Goal: Task Accomplishment & Management: Manage account settings

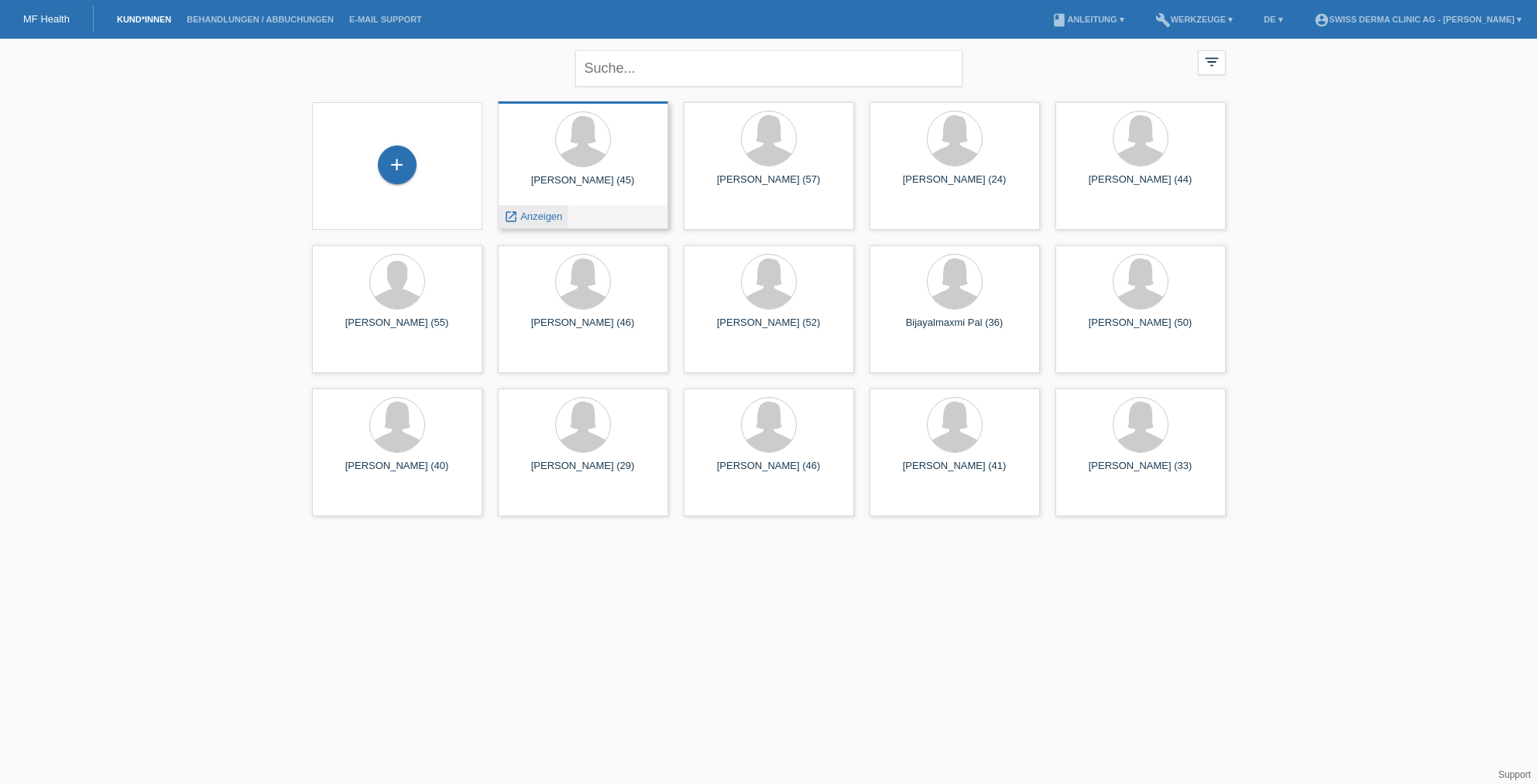
click at [532, 215] on span "Anzeigen" at bounding box center [541, 216] width 42 height 12
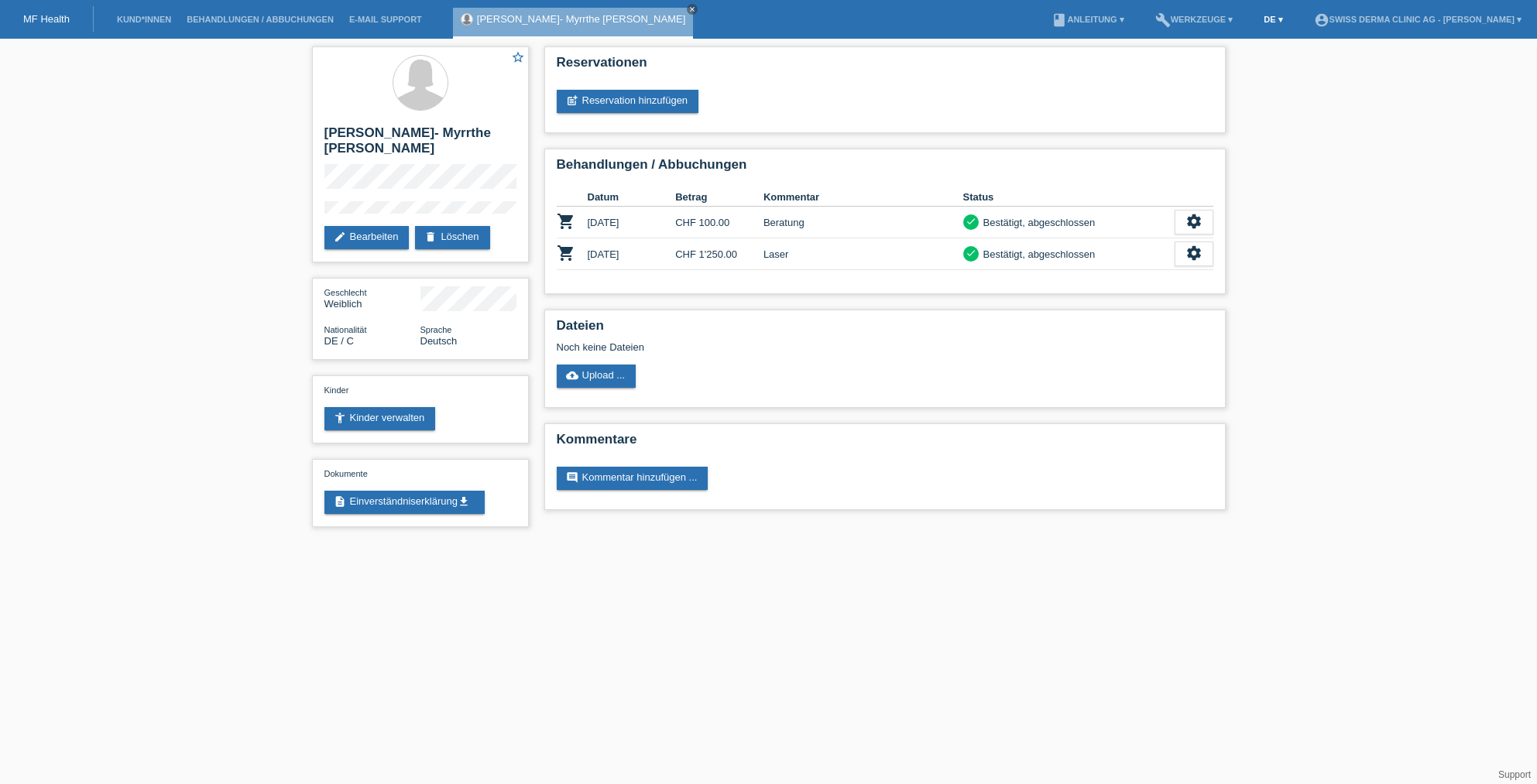
click at [1256, 18] on link "DE ▾" at bounding box center [1272, 19] width 34 height 10
click at [1053, 20] on link "book Anleitung ▾" at bounding box center [1087, 19] width 87 height 10
click at [136, 19] on link "Kund*innen" at bounding box center [144, 19] width 70 height 10
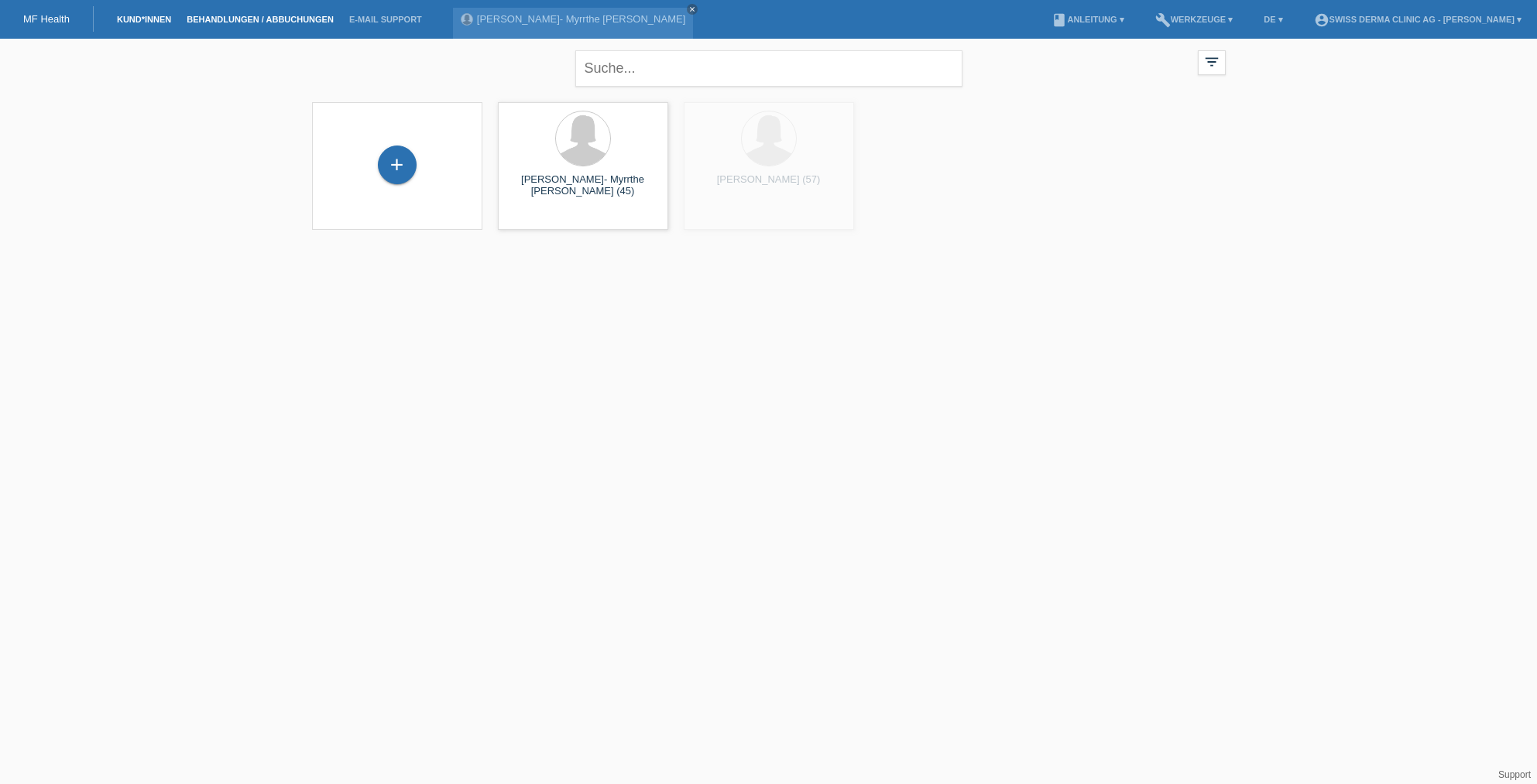
click at [241, 19] on link "Behandlungen / Abbuchungen" at bounding box center [259, 19] width 162 height 10
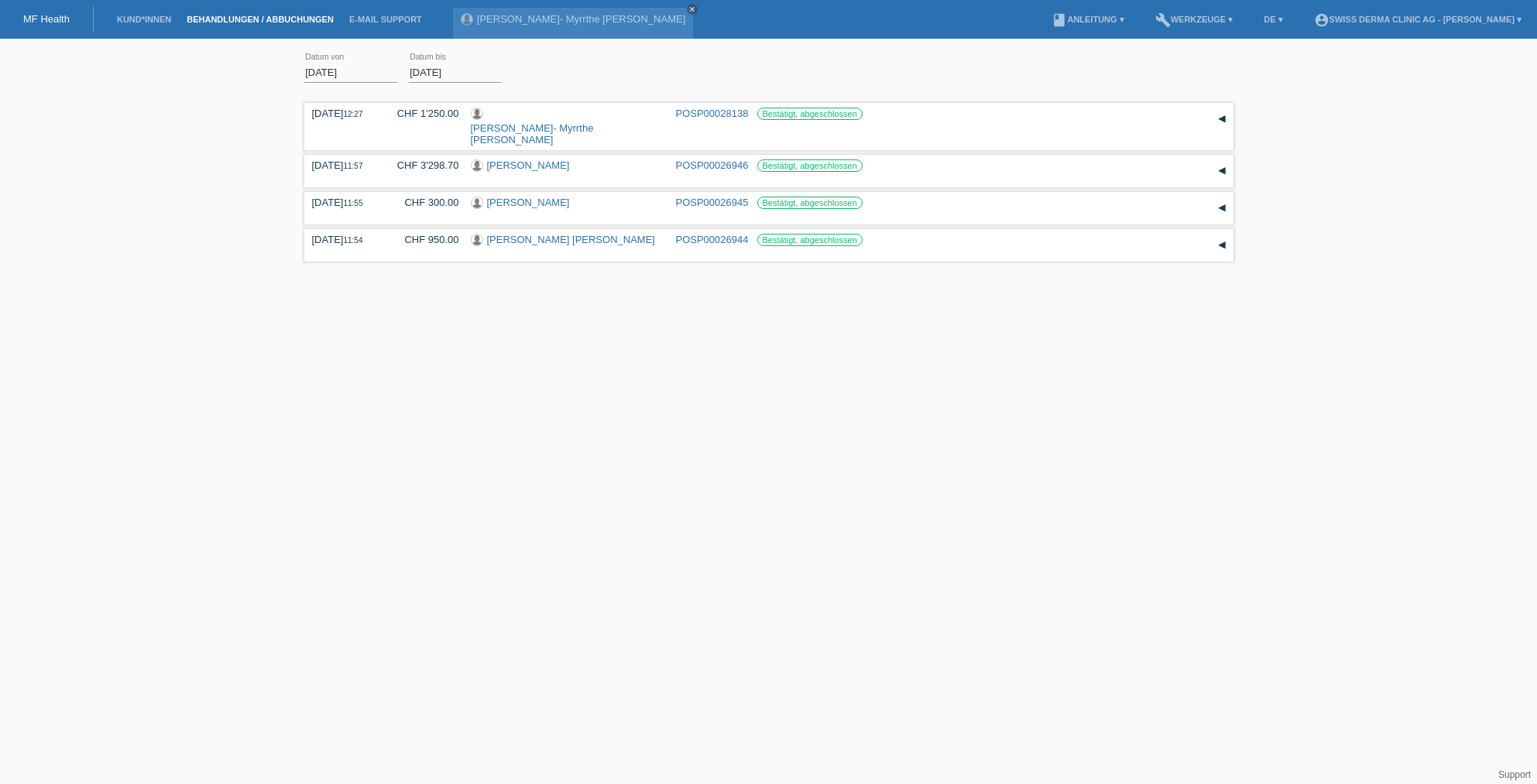
click at [63, 16] on link "MF Health" at bounding box center [46, 19] width 46 height 12
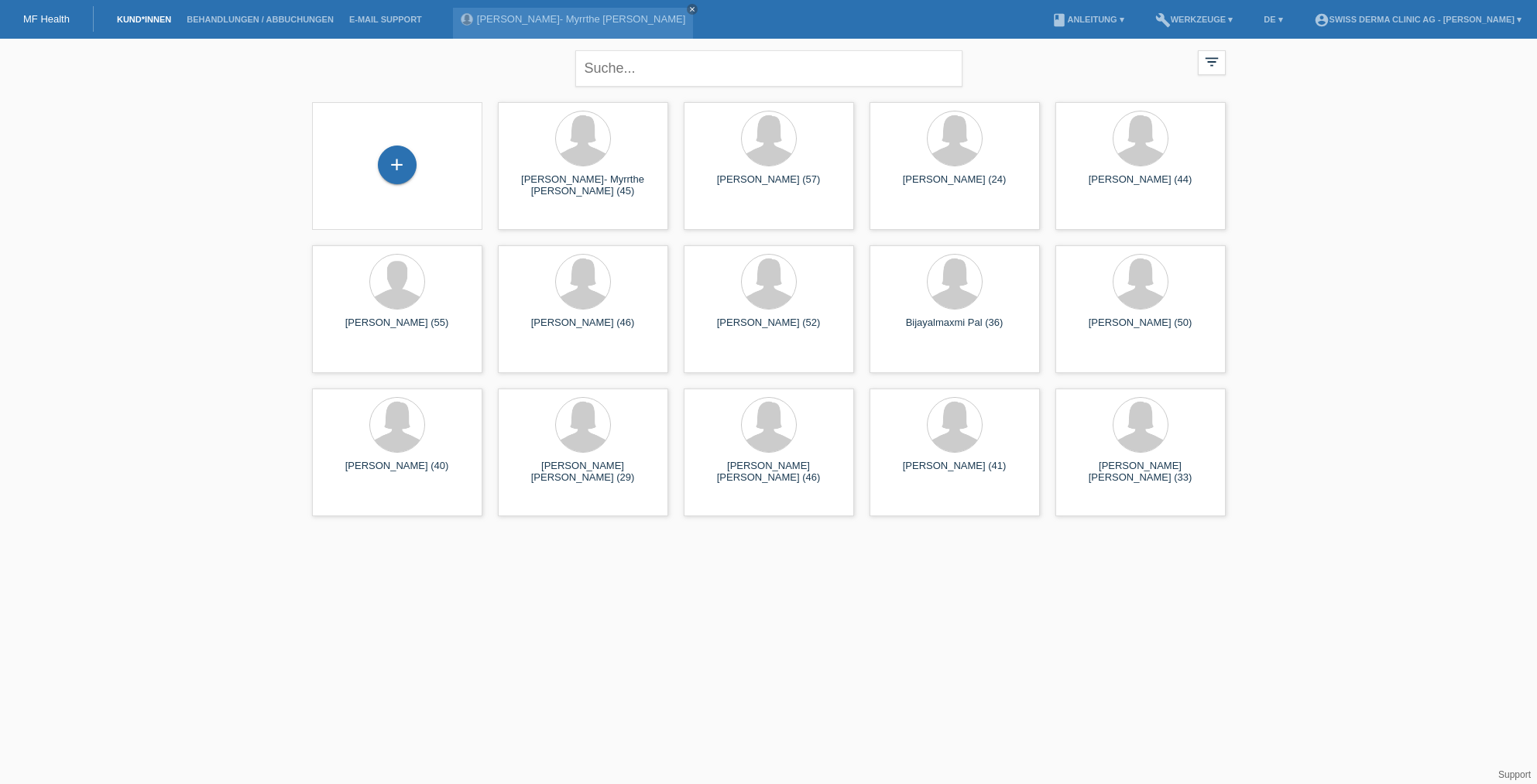
click at [1514, 772] on link "Support" at bounding box center [1514, 773] width 33 height 11
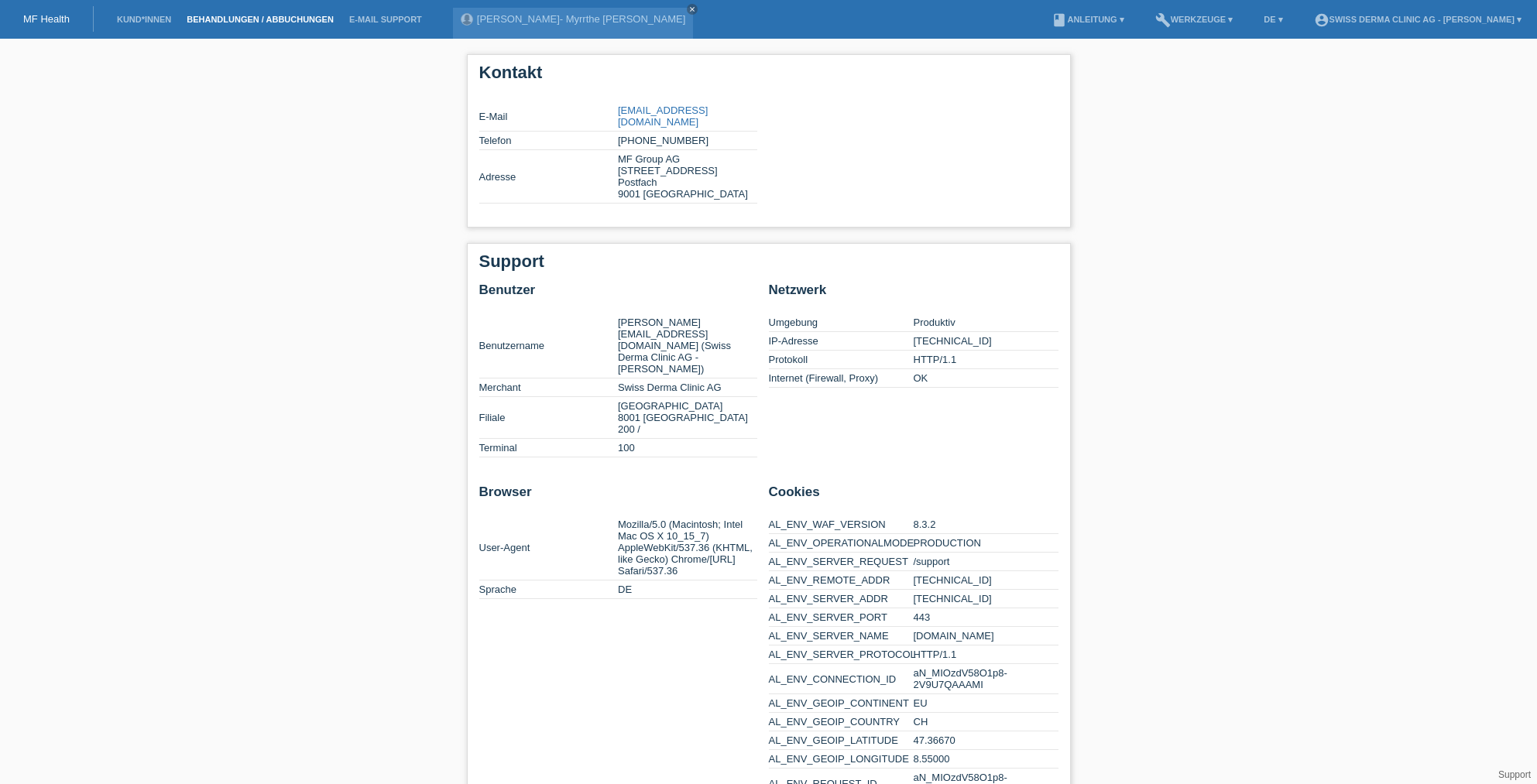
click at [216, 19] on link "Behandlungen / Abbuchungen" at bounding box center [259, 19] width 162 height 10
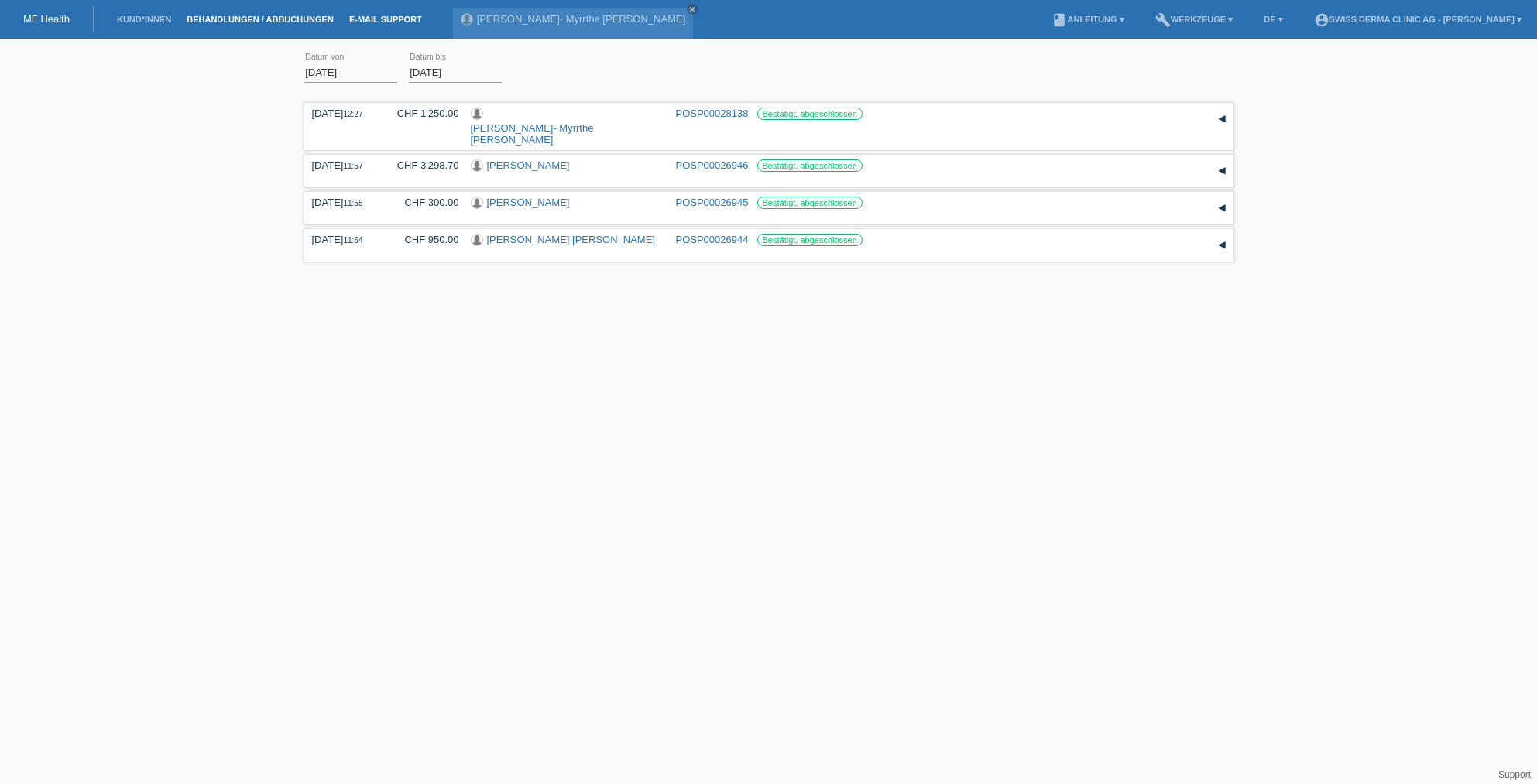
click at [373, 16] on link "E-Mail Support" at bounding box center [386, 19] width 88 height 10
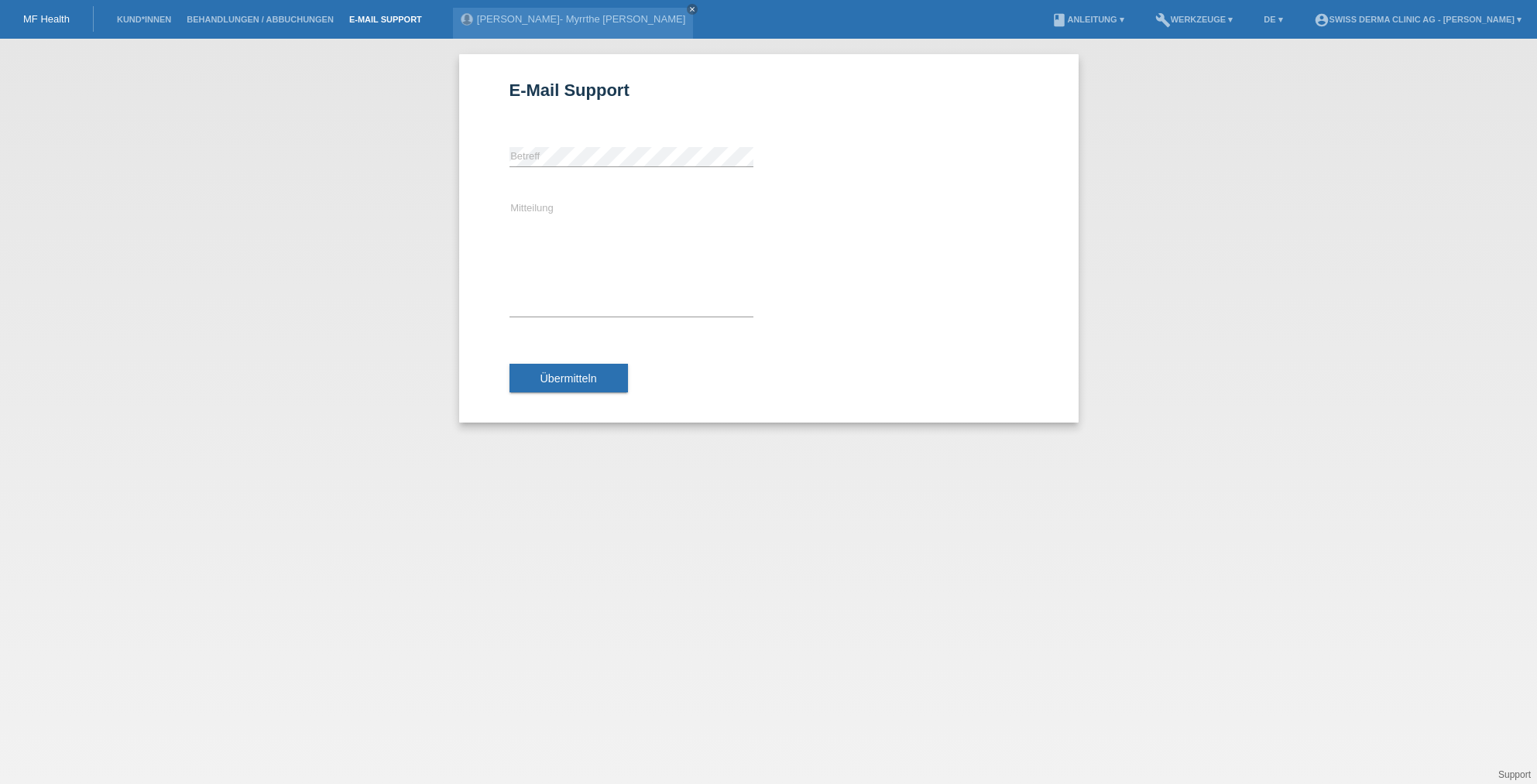
click at [164, 33] on li "Kund*innen" at bounding box center [144, 19] width 70 height 39
click at [133, 15] on link "Kund*innen" at bounding box center [144, 19] width 70 height 10
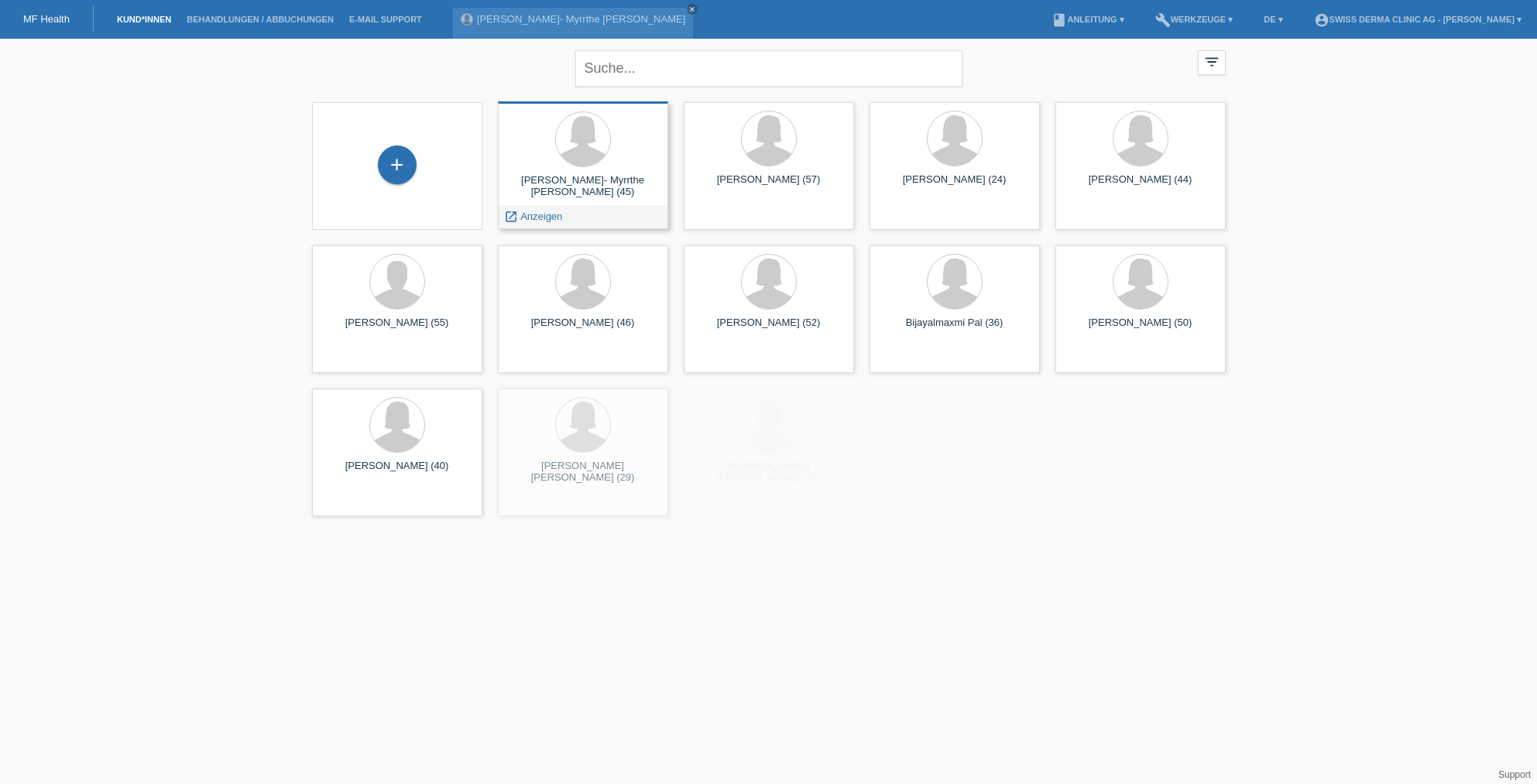
click at [577, 181] on div "Anna- Myrrthe Ewald (45)" at bounding box center [583, 186] width 146 height 25
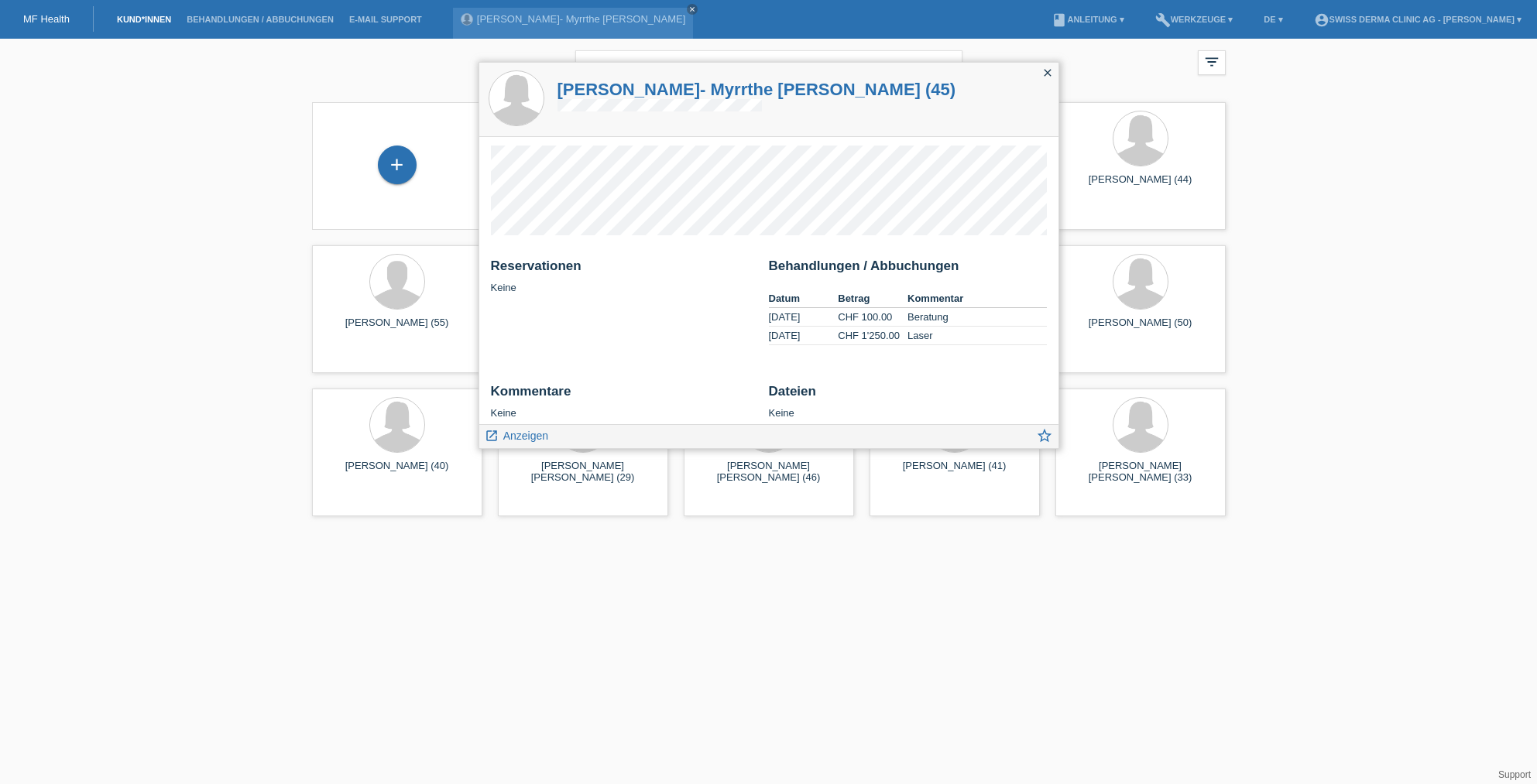
click at [1045, 73] on icon "close" at bounding box center [1046, 72] width 12 height 12
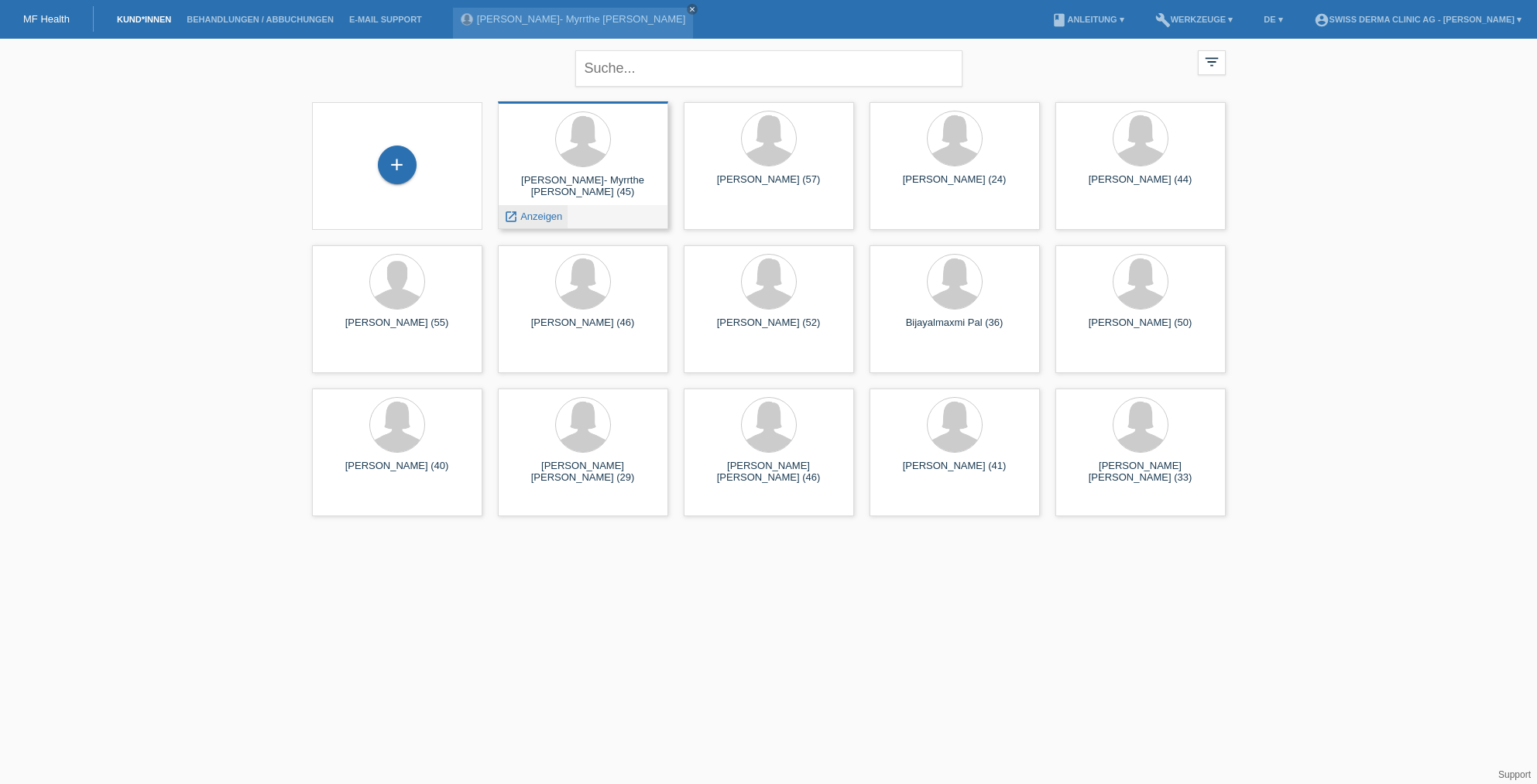
click at [563, 223] on div "launch Anzeigen" at bounding box center [533, 217] width 70 height 23
click at [542, 221] on span "Anzeigen" at bounding box center [541, 216] width 42 height 12
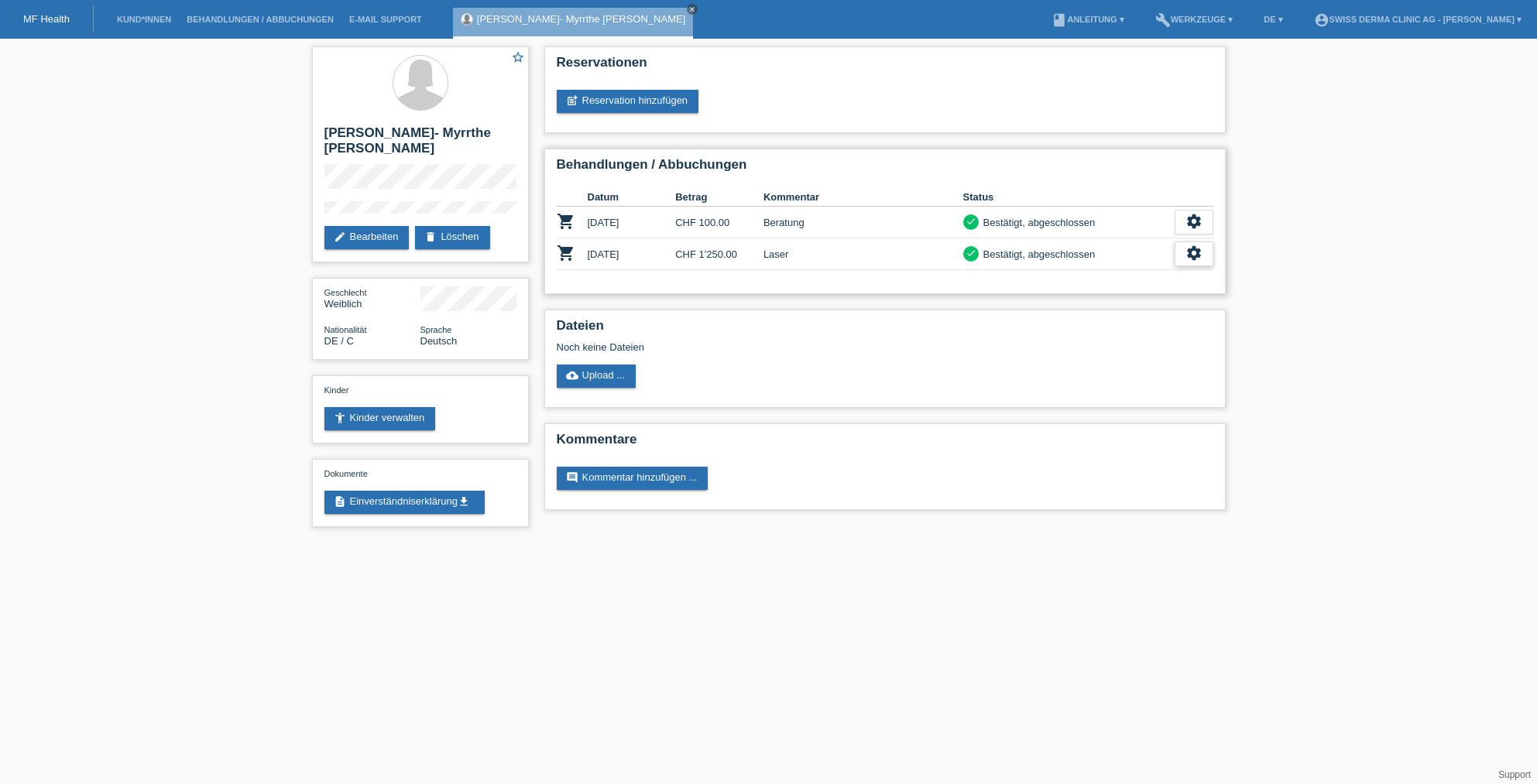
click at [1189, 257] on icon "settings" at bounding box center [1193, 253] width 17 height 17
click at [1084, 353] on span "Stornierung hinzufügen..." at bounding box center [1083, 350] width 117 height 18
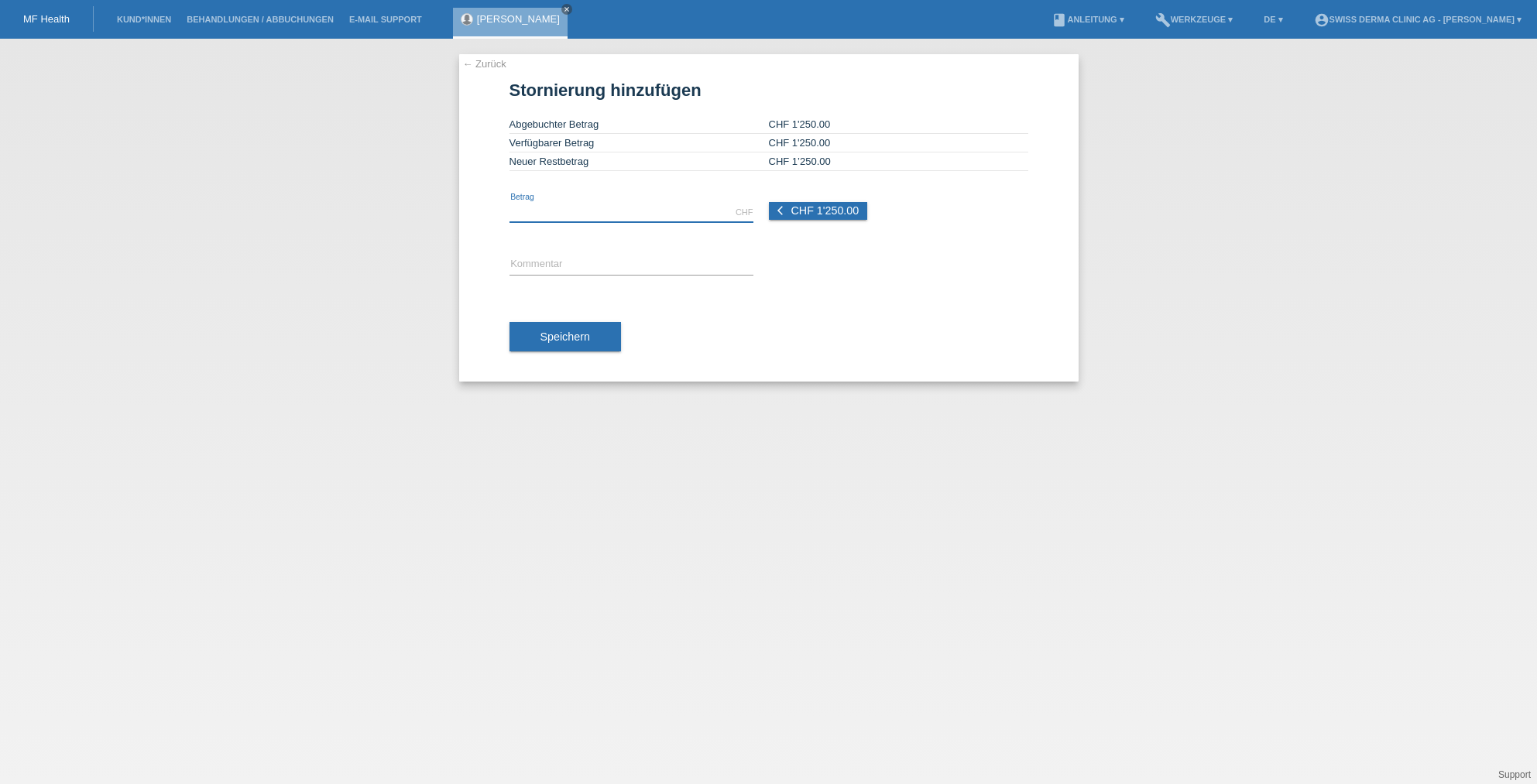
click at [606, 219] on input "text" at bounding box center [632, 212] width 244 height 19
type input "100"
drag, startPoint x: 538, startPoint y: 222, endPoint x: 449, endPoint y: 209, distance: 89.9
click at [446, 207] on div "← Zurück Stornierung hinzufügen Abgebuchter Betrag CHF 1'250.00 Verfügbarer Bet…" at bounding box center [768, 411] width 1537 height 745
type input "100.00"
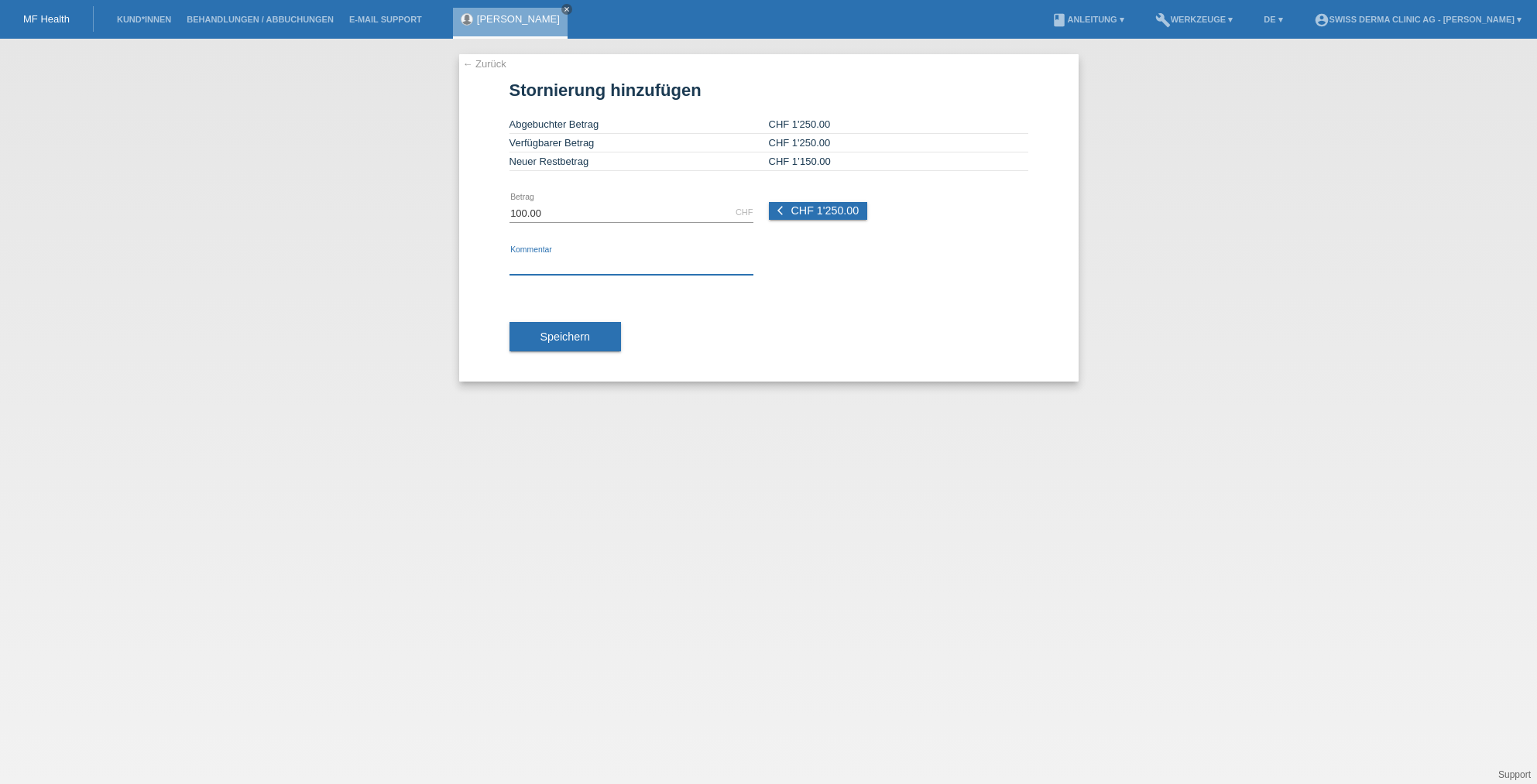
click at [535, 259] on input "text" at bounding box center [632, 265] width 244 height 19
click at [527, 271] on input "Koorektur Abzug 100CHF" at bounding box center [632, 265] width 244 height 19
type input "Korrektur Abzug 100CHF"
click at [537, 331] on button "Speichern" at bounding box center [565, 336] width 111 height 30
